Goal: Information Seeking & Learning: Learn about a topic

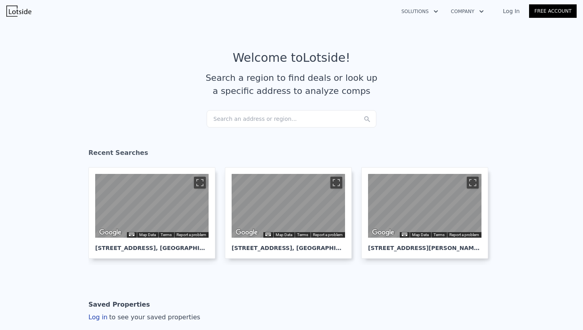
click at [225, 120] on div "Search an address or region..." at bounding box center [292, 118] width 170 height 17
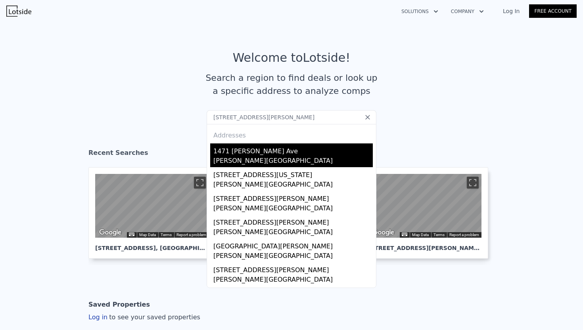
type input "[STREET_ADDRESS][PERSON_NAME]"
click at [242, 156] on div "[PERSON_NAME][GEOGRAPHIC_DATA]" at bounding box center [292, 161] width 159 height 11
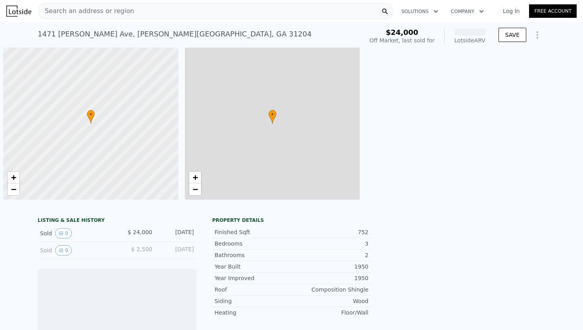
scroll to position [0, 3]
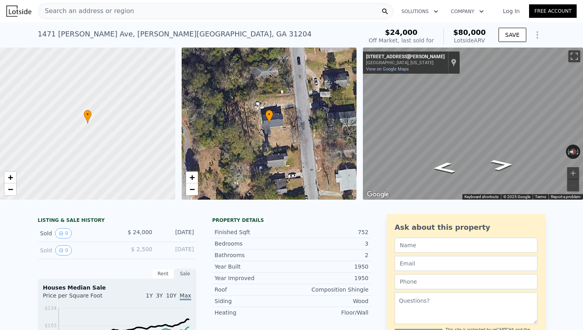
click at [517, 11] on link "Log In" at bounding box center [511, 11] width 36 height 8
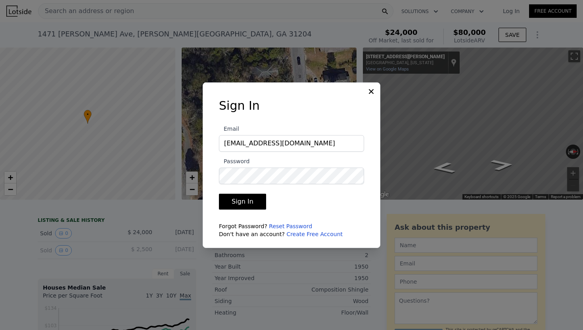
type input "[EMAIL_ADDRESS][DOMAIN_NAME]"
click at [245, 200] on button "Sign In" at bounding box center [242, 202] width 47 height 16
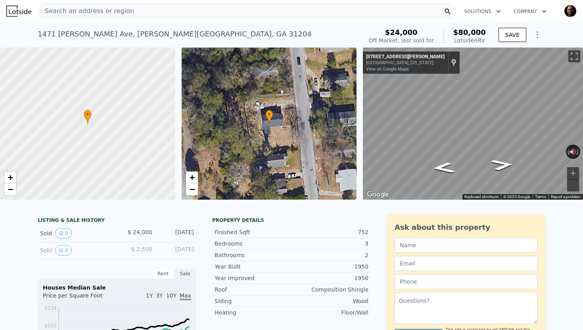
click at [131, 11] on div "Search an address or region" at bounding box center [247, 11] width 418 height 16
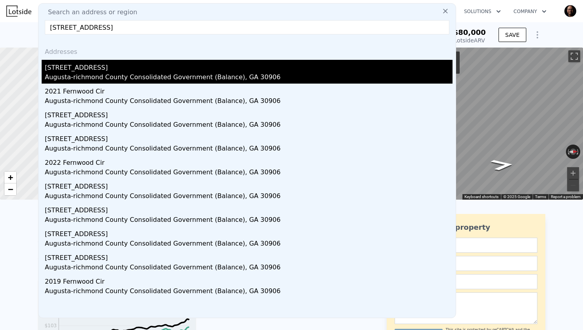
type input "[STREET_ADDRESS]"
click at [91, 66] on div "[STREET_ADDRESS]" at bounding box center [249, 66] width 408 height 13
